Goal: Task Accomplishment & Management: Manage account settings

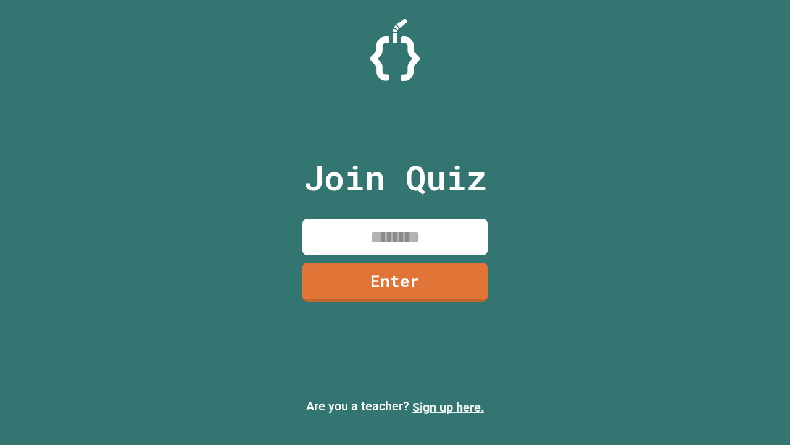
click at [448, 407] on link "Sign up here." at bounding box center [448, 407] width 72 height 15
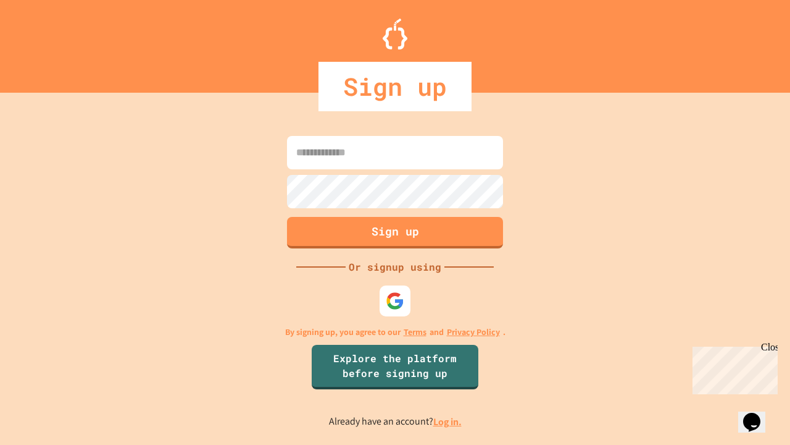
click at [448, 421] on link "Log in." at bounding box center [447, 421] width 28 height 13
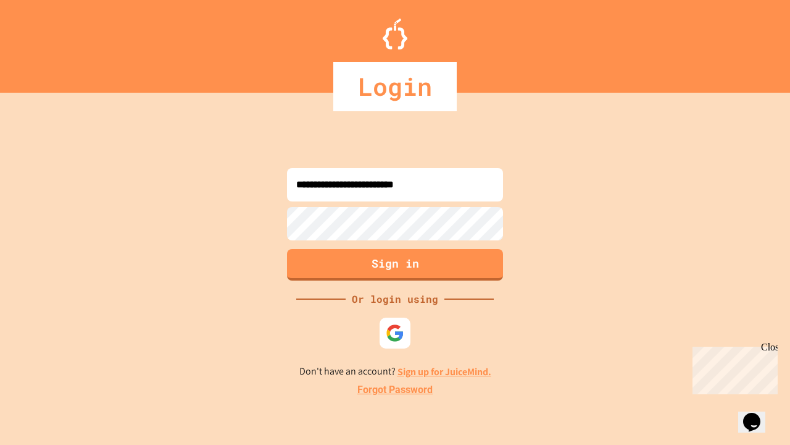
type input "**********"
